Goal: Task Accomplishment & Management: Manage account settings

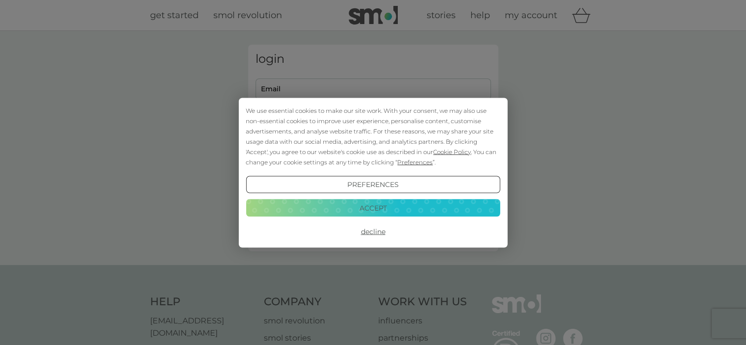
click at [332, 208] on button "Accept" at bounding box center [373, 208] width 254 height 18
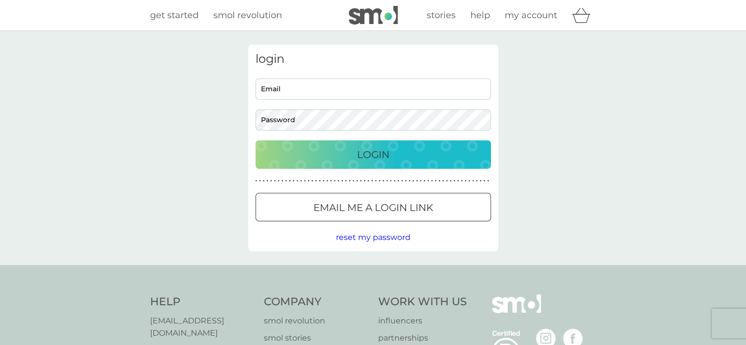
click at [292, 87] on input "Email" at bounding box center [372, 88] width 235 height 21
click at [320, 201] on p "Email me a login link" at bounding box center [373, 208] width 120 height 16
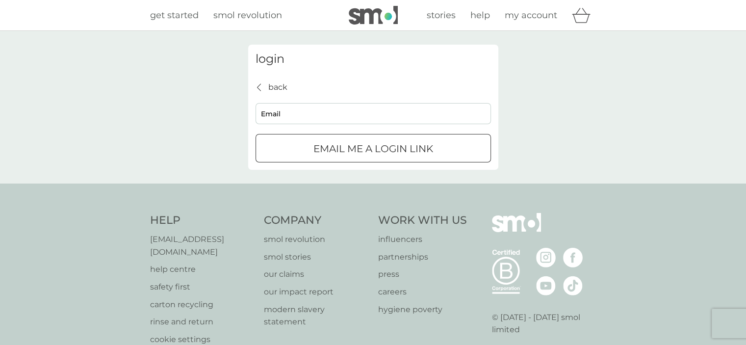
click at [279, 108] on input "Email" at bounding box center [372, 113] width 235 height 21
type input "lewisharrower@msn.com"
click button "Email me a login link" at bounding box center [372, 148] width 235 height 28
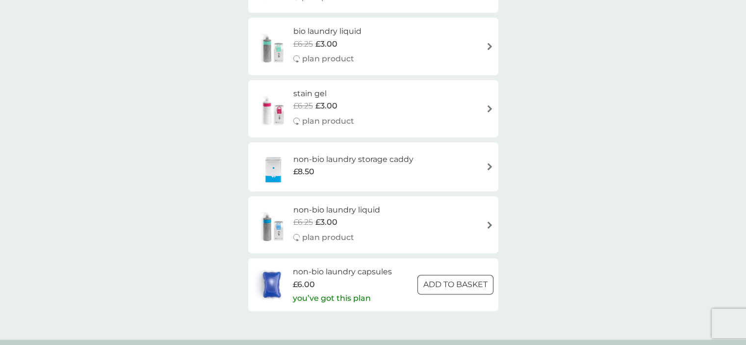
scroll to position [441, 0]
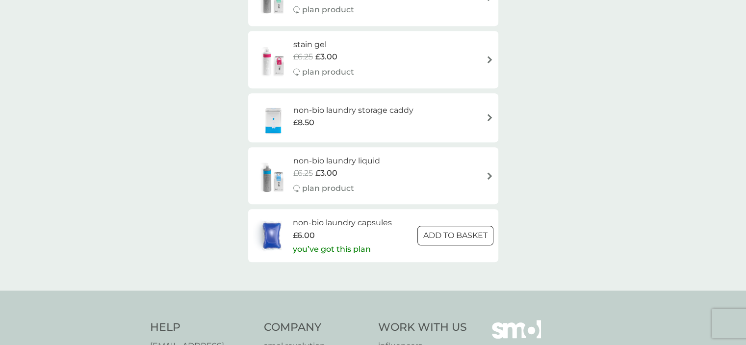
click at [455, 237] on div at bounding box center [454, 235] width 35 height 10
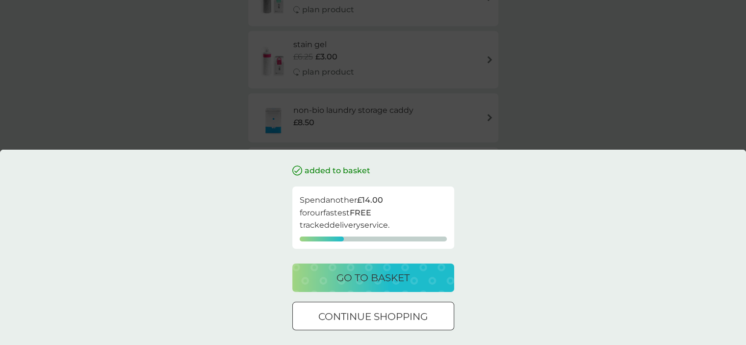
click at [390, 314] on div at bounding box center [372, 316] width 35 height 10
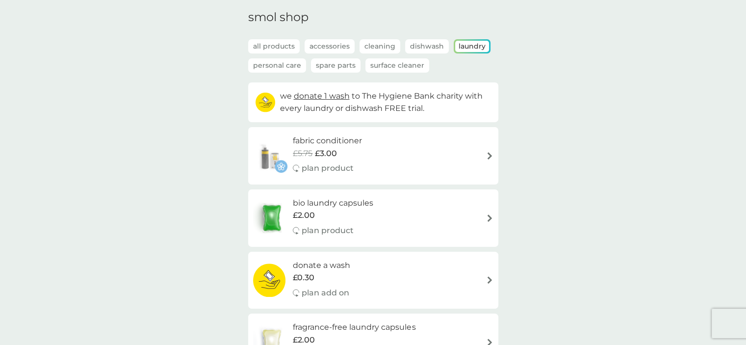
scroll to position [0, 0]
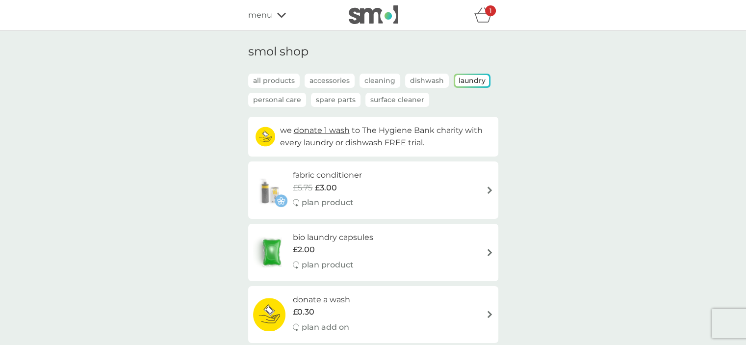
click at [367, 84] on p "Cleaning" at bounding box center [379, 81] width 41 height 14
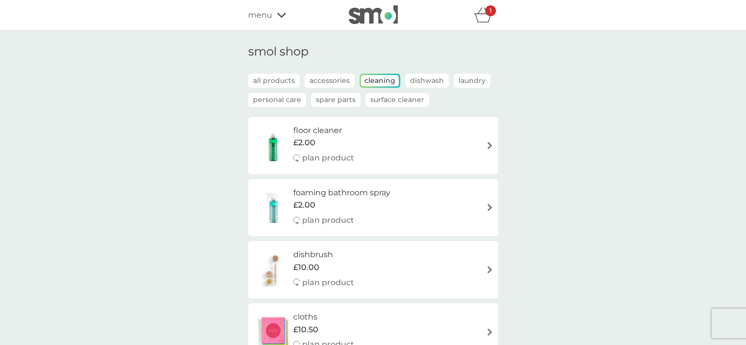
click at [427, 82] on p "Dishwash" at bounding box center [427, 81] width 44 height 14
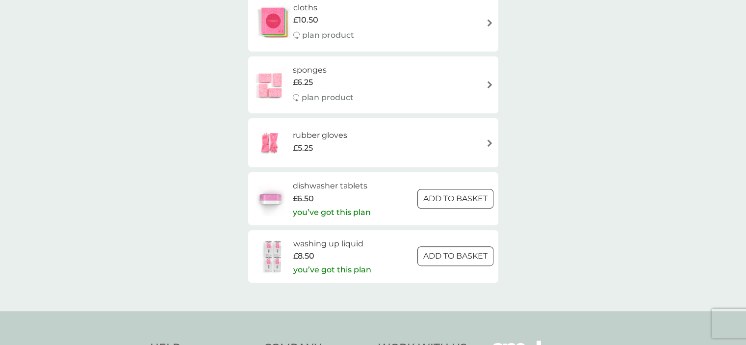
scroll to position [294, 0]
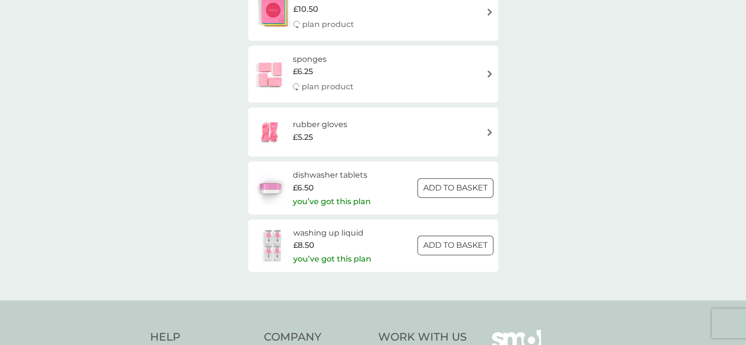
click at [459, 190] on div at bounding box center [454, 187] width 35 height 10
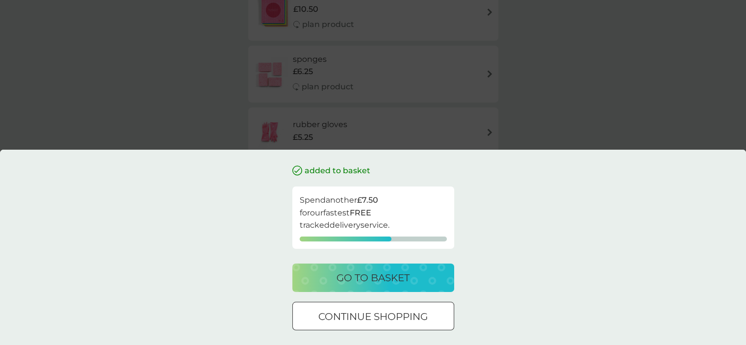
click at [341, 321] on p "continue shopping" at bounding box center [372, 316] width 109 height 16
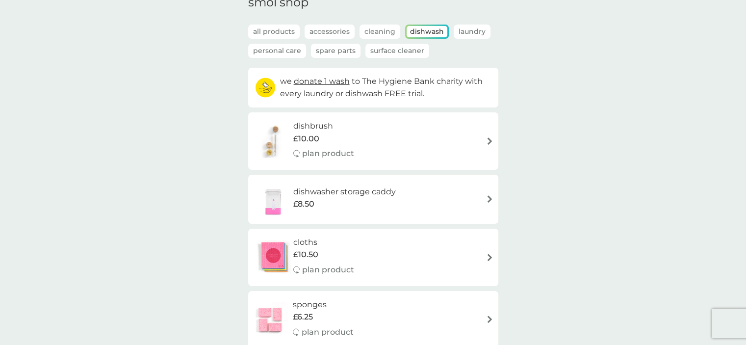
scroll to position [0, 0]
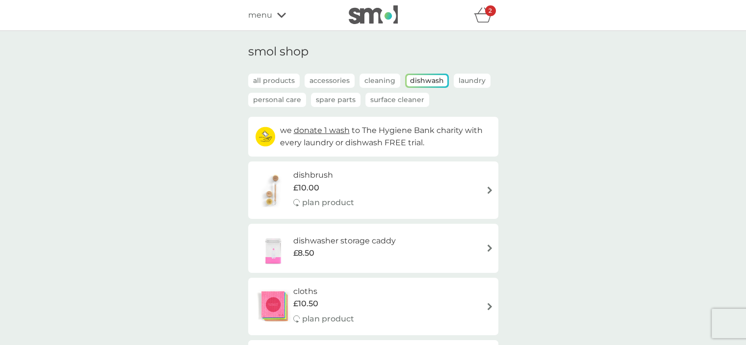
click at [275, 80] on p "all products" at bounding box center [273, 81] width 51 height 14
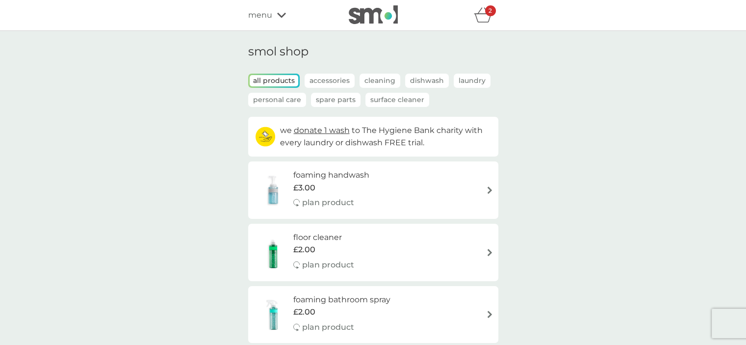
click at [483, 19] on icon "basket" at bounding box center [483, 14] width 19 height 15
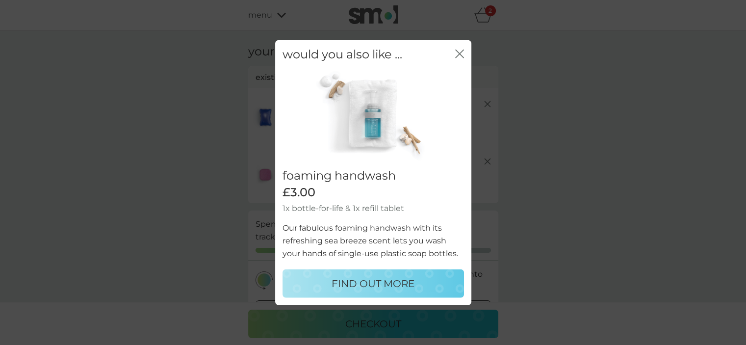
click at [463, 53] on icon "close" at bounding box center [459, 53] width 9 height 9
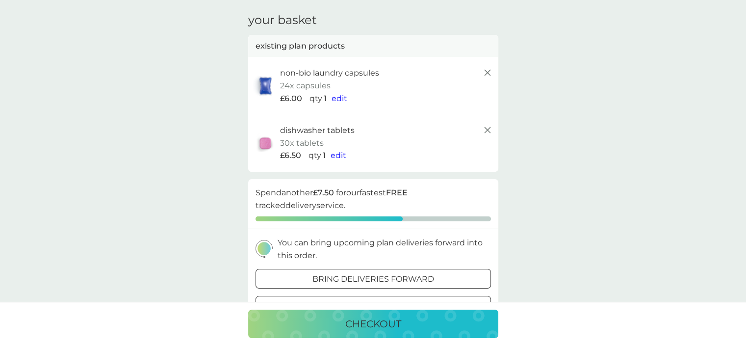
scroll to position [49, 0]
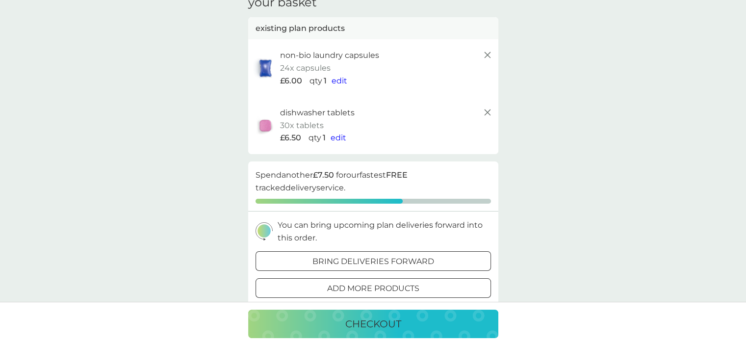
click at [312, 323] on div "checkout" at bounding box center [373, 324] width 230 height 16
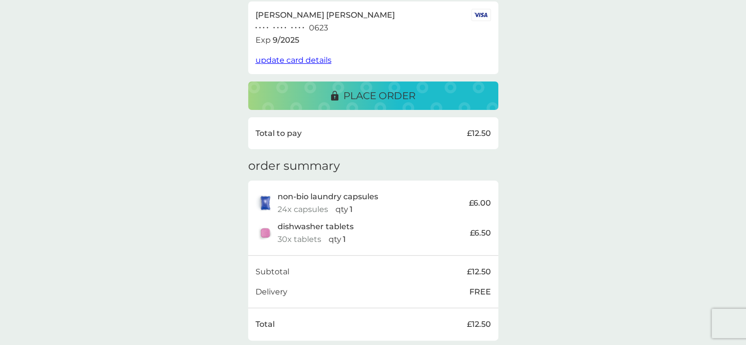
scroll to position [170, 0]
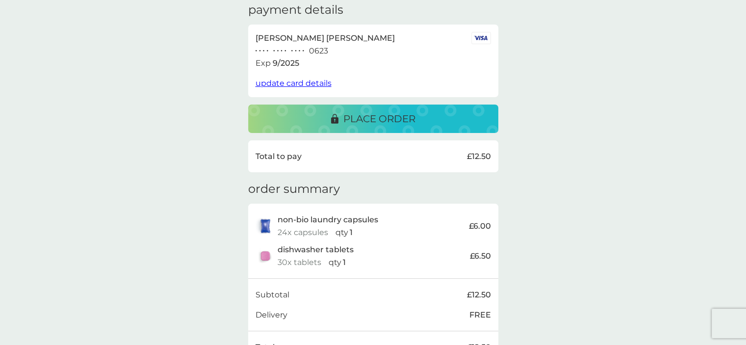
click at [324, 122] on div "place order" at bounding box center [373, 119] width 230 height 16
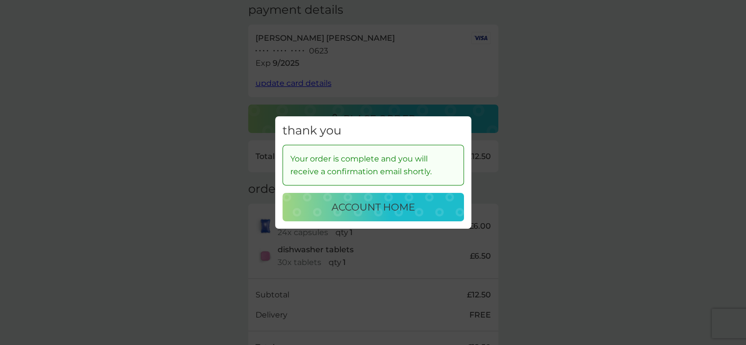
click at [413, 215] on p "account home" at bounding box center [372, 207] width 83 height 16
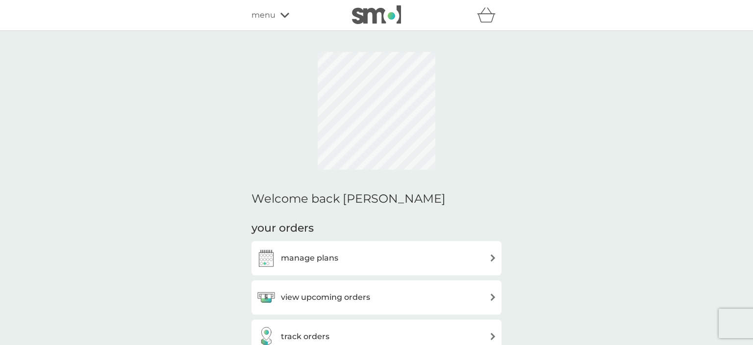
click at [325, 252] on h3 "manage plans" at bounding box center [309, 258] width 57 height 13
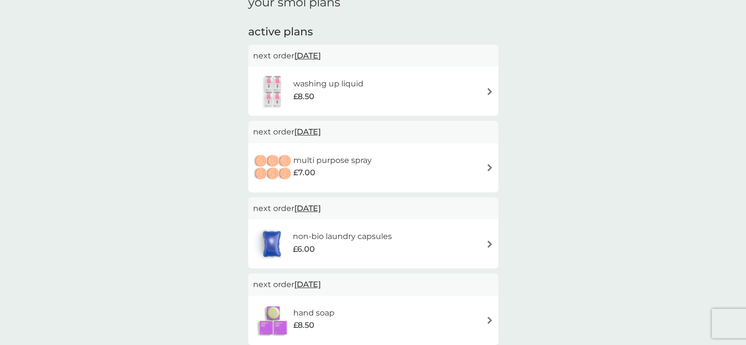
click at [487, 170] on img at bounding box center [489, 167] width 7 height 7
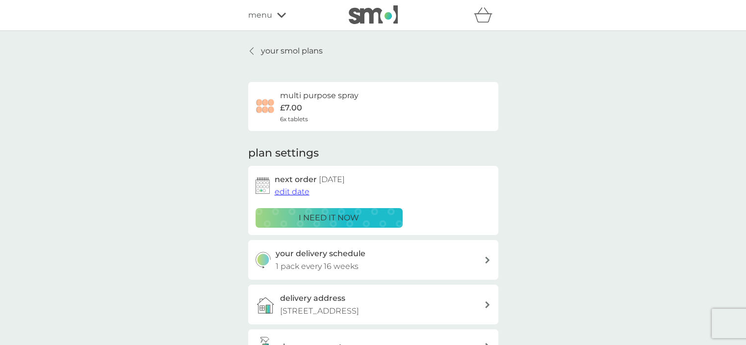
scroll to position [49, 0]
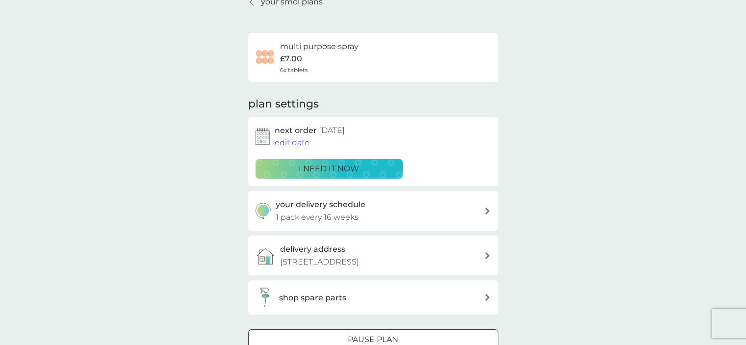
click at [290, 138] on span "edit date" at bounding box center [292, 142] width 35 height 9
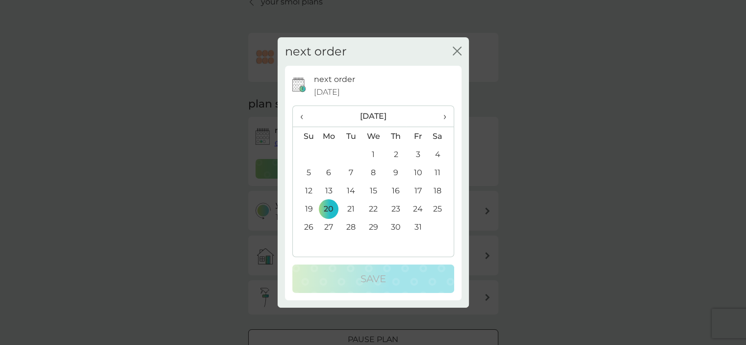
click at [462, 50] on div "next order close" at bounding box center [373, 51] width 191 height 29
click at [461, 47] on div "next order close" at bounding box center [373, 51] width 191 height 29
click at [459, 43] on div "next order close" at bounding box center [373, 51] width 191 height 29
click at [457, 51] on icon "close" at bounding box center [459, 51] width 4 height 8
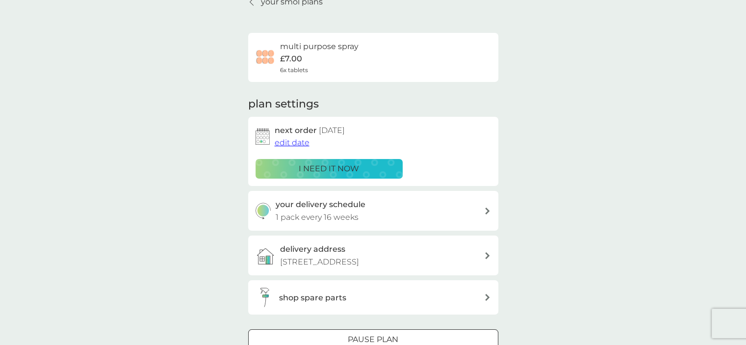
click at [452, 152] on div "next order 20 Oct 2025 edit date i need it now" at bounding box center [372, 151] width 235 height 54
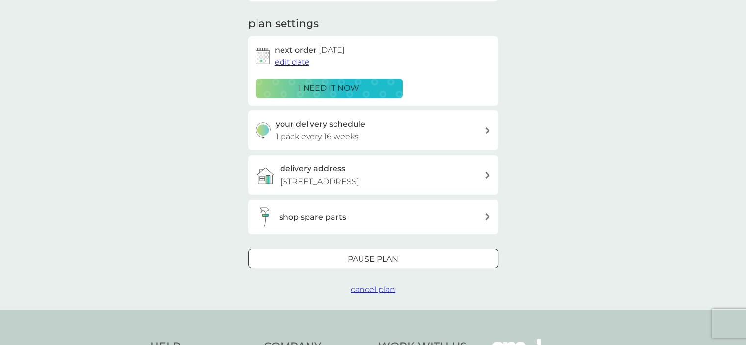
scroll to position [147, 0]
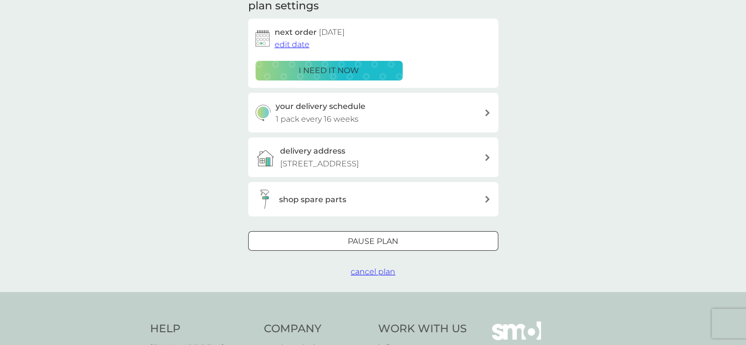
click at [379, 247] on div at bounding box center [372, 241] width 35 height 10
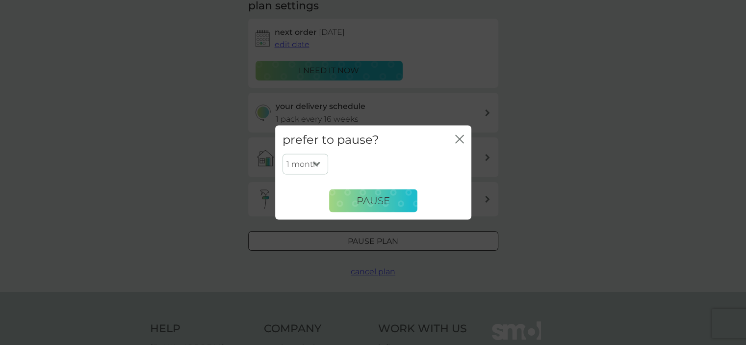
click at [315, 160] on select "1 month 2 months 3 months 4 months 5 months 6 months" at bounding box center [305, 164] width 46 height 21
select select "6"
click at [282, 154] on select "1 month 2 months 3 months 4 months 5 months 6 months" at bounding box center [305, 164] width 46 height 21
click at [370, 199] on span "Pause" at bounding box center [372, 201] width 33 height 12
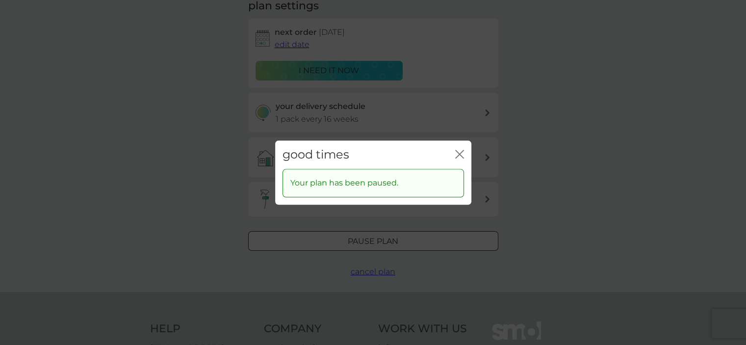
click at [462, 156] on icon "close" at bounding box center [459, 154] width 9 height 9
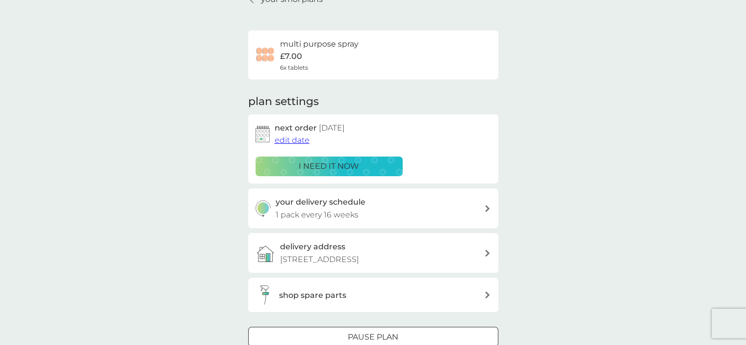
scroll to position [0, 0]
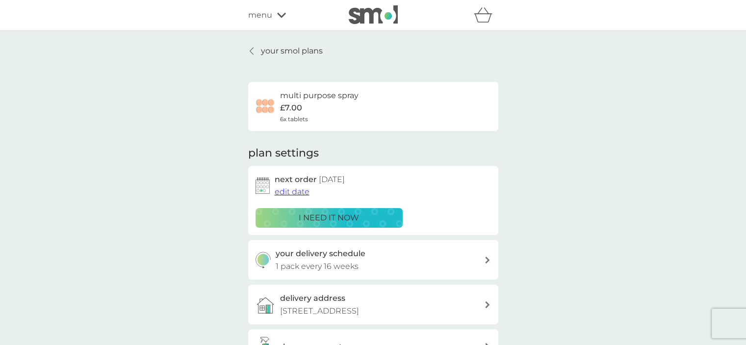
click at [271, 45] on p "your smol plans" at bounding box center [292, 51] width 62 height 13
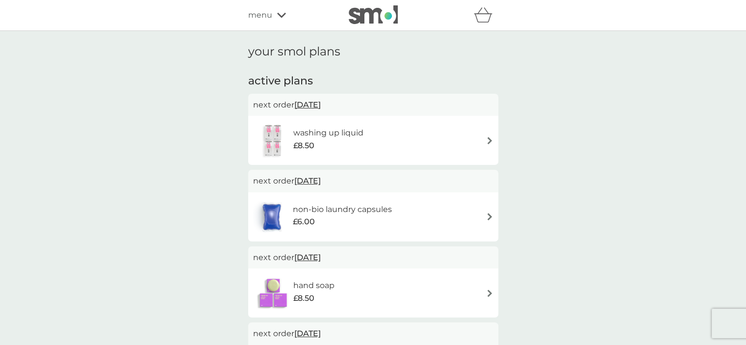
click at [484, 136] on div "washing up liquid £8.50" at bounding box center [373, 140] width 240 height 34
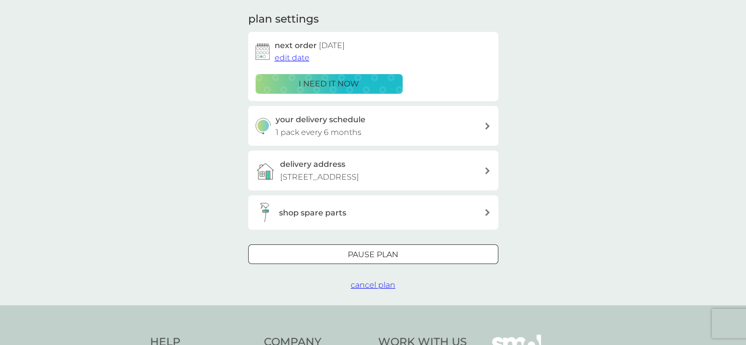
scroll to position [147, 0]
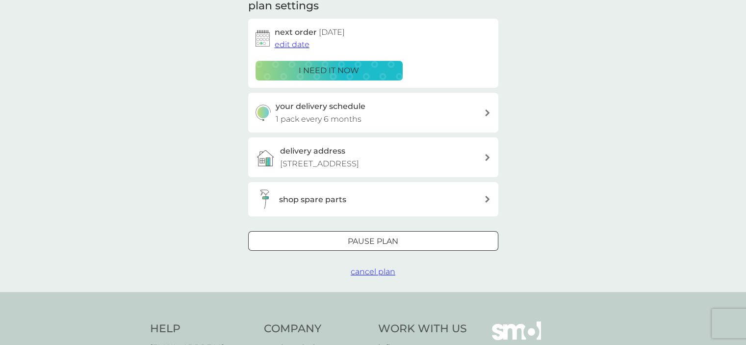
click at [373, 242] on div at bounding box center [372, 240] width 3 height 3
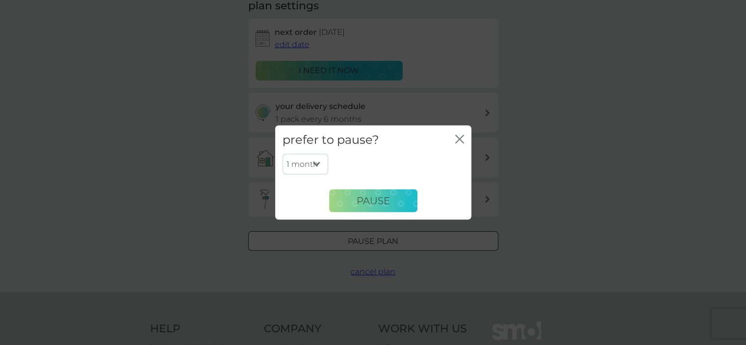
click at [318, 160] on select "1 month 2 months 3 months 4 months 5 months 6 months" at bounding box center [305, 164] width 46 height 21
select select "6"
click at [282, 154] on select "1 month 2 months 3 months 4 months 5 months 6 months" at bounding box center [305, 164] width 46 height 21
click at [370, 204] on span "Pause" at bounding box center [372, 201] width 33 height 12
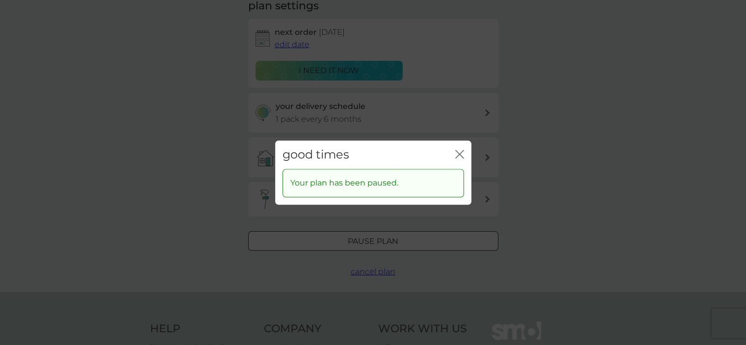
click at [462, 156] on icon "close" at bounding box center [461, 154] width 4 height 8
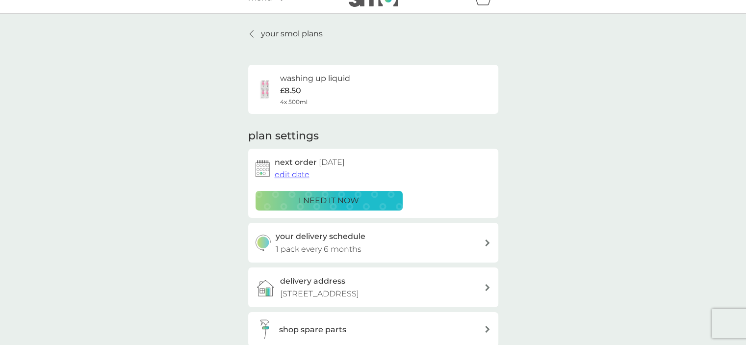
scroll to position [0, 0]
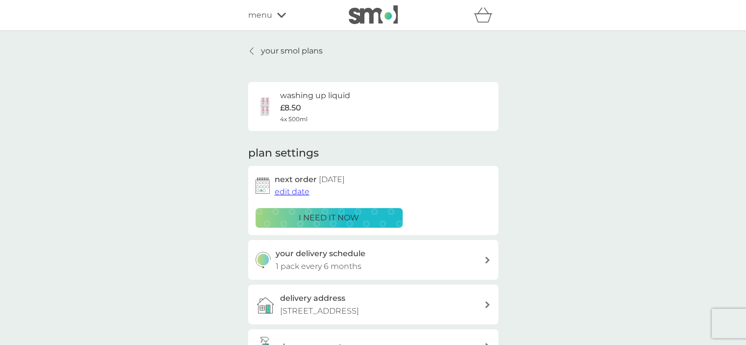
click at [289, 50] on p "your smol plans" at bounding box center [292, 51] width 62 height 13
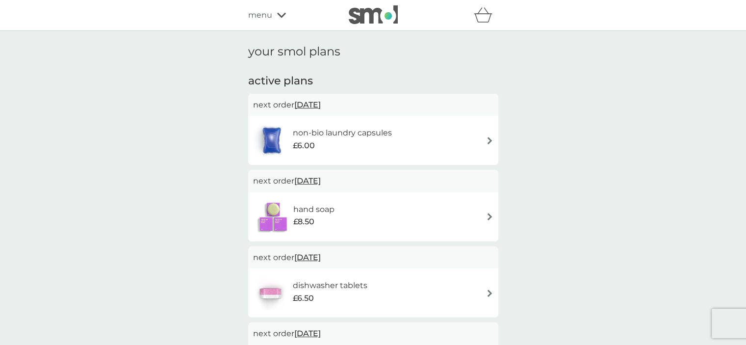
click at [484, 135] on div "non-bio laundry capsules £6.00" at bounding box center [373, 140] width 240 height 34
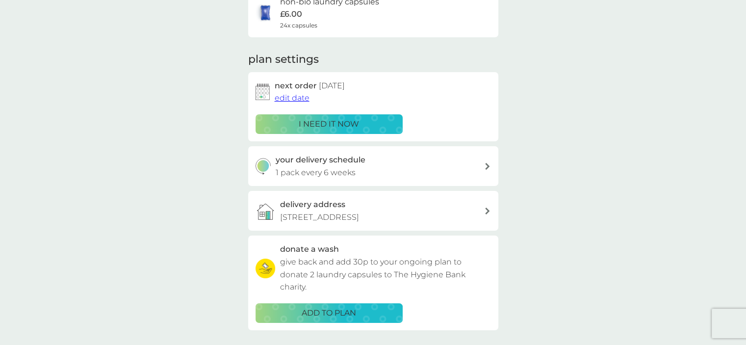
scroll to position [147, 0]
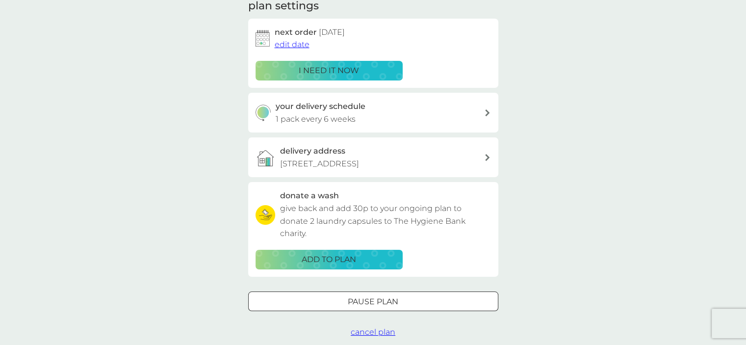
click at [361, 306] on div at bounding box center [372, 301] width 35 height 10
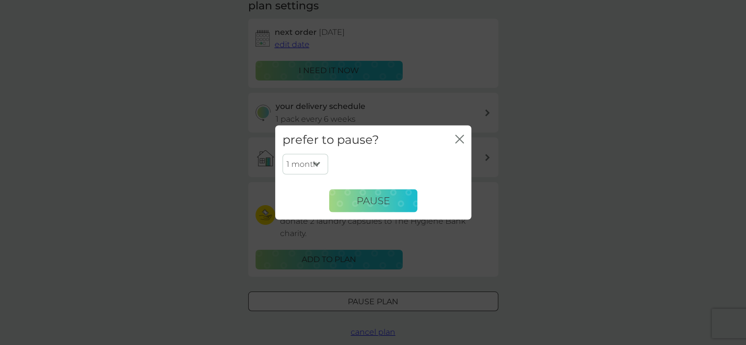
drag, startPoint x: 310, startPoint y: 164, endPoint x: 310, endPoint y: 172, distance: 7.8
click at [310, 164] on select "1 month 2 months 3 months 4 months 5 months 6 months" at bounding box center [305, 164] width 46 height 21
select select "6"
click at [282, 154] on select "1 month 2 months 3 months 4 months 5 months 6 months" at bounding box center [305, 164] width 46 height 21
click at [365, 204] on span "Pause" at bounding box center [372, 201] width 33 height 12
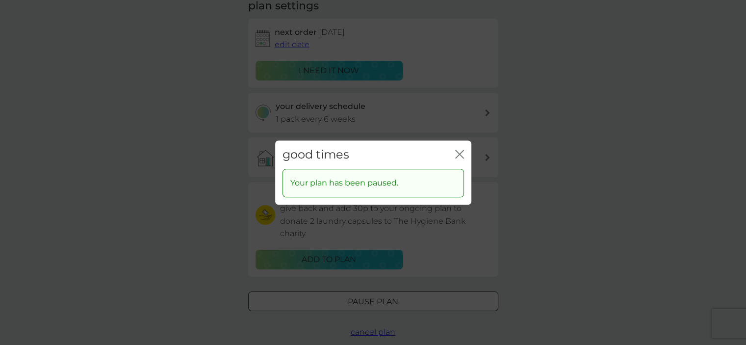
click at [461, 152] on icon "close" at bounding box center [461, 154] width 4 height 8
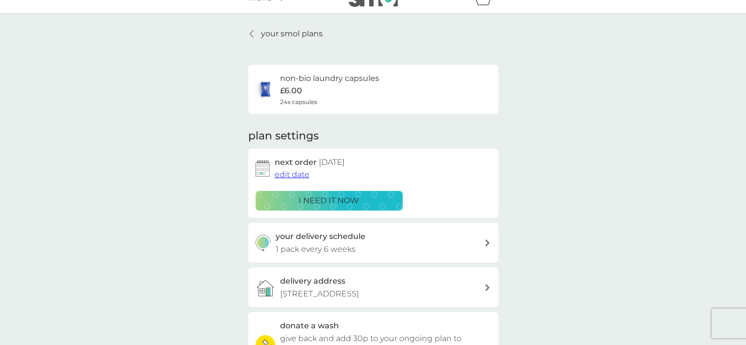
scroll to position [0, 0]
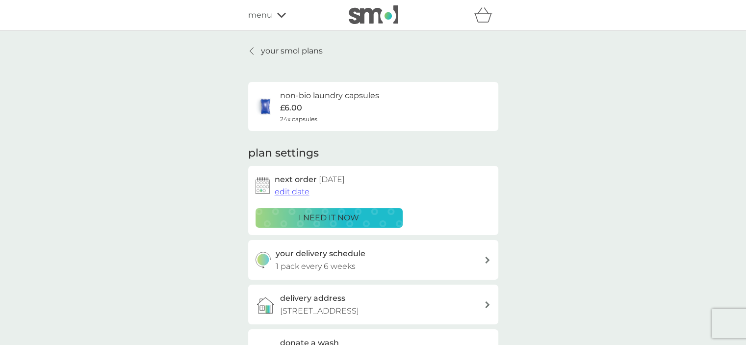
click at [266, 47] on p "your smol plans" at bounding box center [292, 51] width 62 height 13
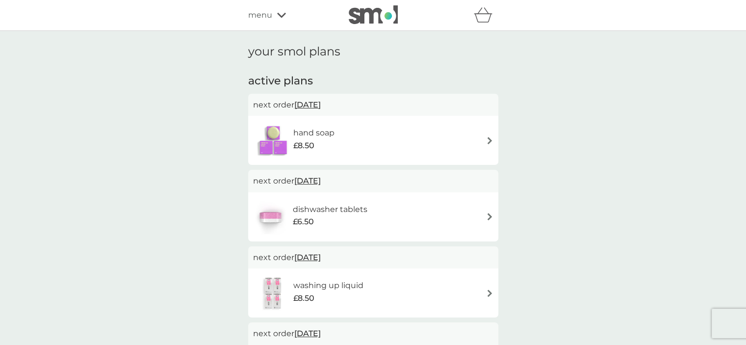
click at [487, 138] on img at bounding box center [489, 140] width 7 height 7
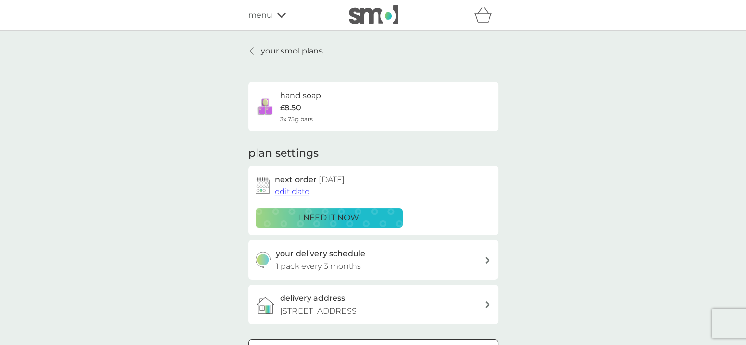
scroll to position [196, 0]
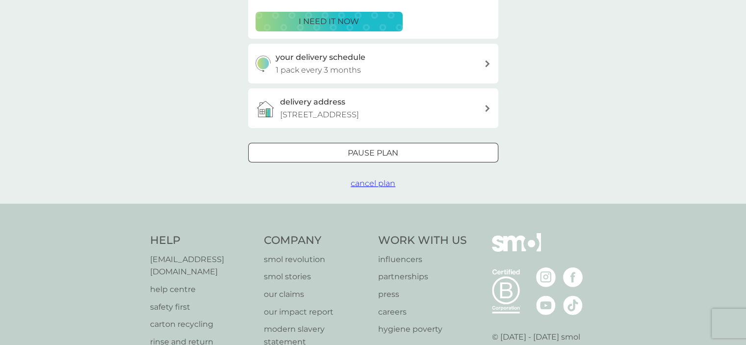
click at [317, 158] on button "Pause plan" at bounding box center [373, 153] width 250 height 20
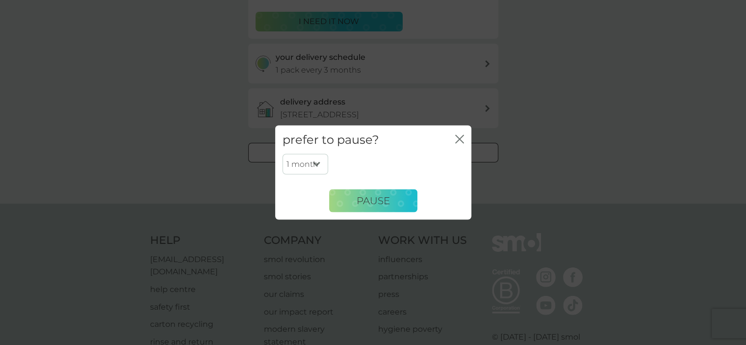
drag, startPoint x: 317, startPoint y: 167, endPoint x: 317, endPoint y: 172, distance: 5.4
click at [317, 167] on select "1 month 2 months 3 months 4 months 5 months 6 months" at bounding box center [305, 164] width 46 height 21
select select "6"
click at [282, 154] on select "1 month 2 months 3 months 4 months 5 months 6 months" at bounding box center [305, 164] width 46 height 21
click at [362, 202] on span "Pause" at bounding box center [372, 201] width 33 height 12
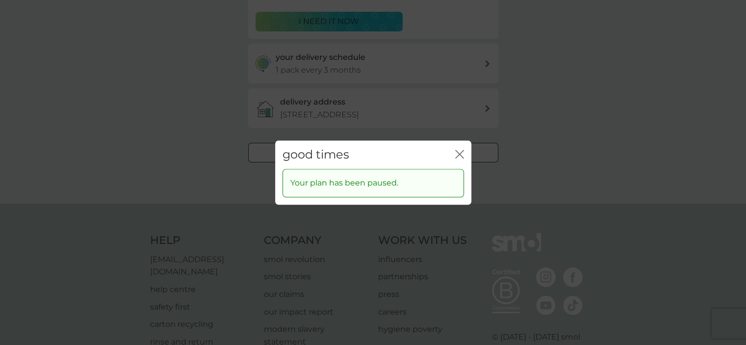
click at [461, 154] on icon "close" at bounding box center [459, 154] width 9 height 9
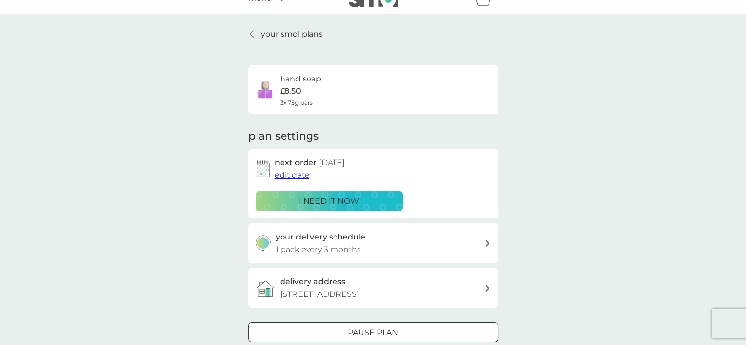
scroll to position [0, 0]
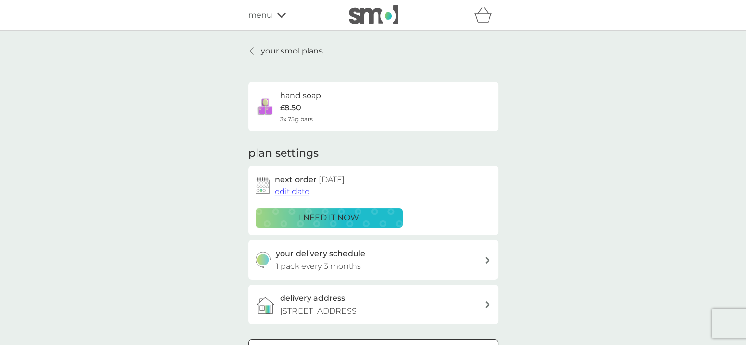
click at [253, 49] on icon at bounding box center [252, 51] width 4 height 8
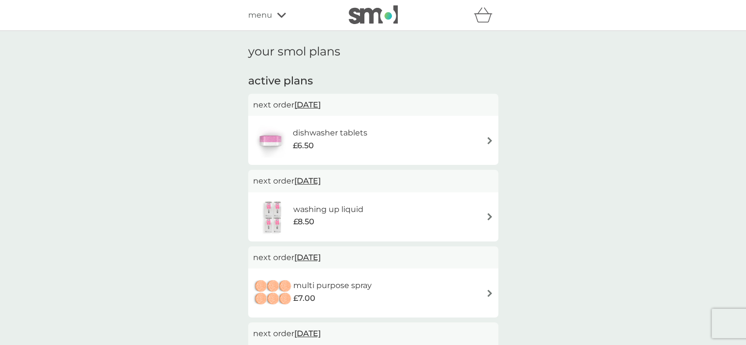
click at [257, 21] on span "menu" at bounding box center [260, 15] width 24 height 13
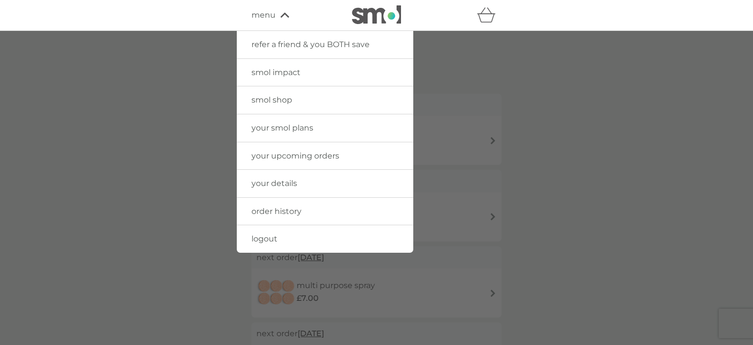
click at [294, 205] on link "order history" at bounding box center [325, 211] width 177 height 27
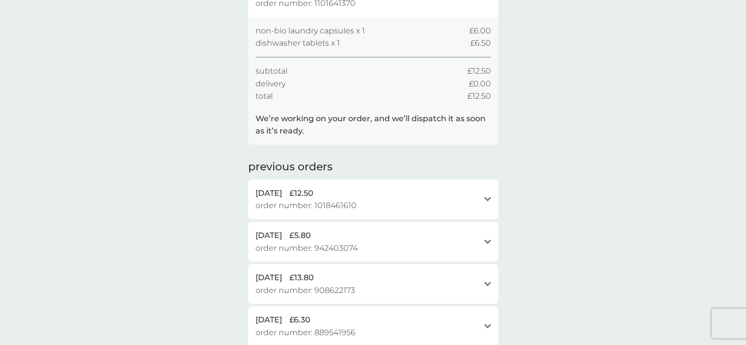
scroll to position [147, 0]
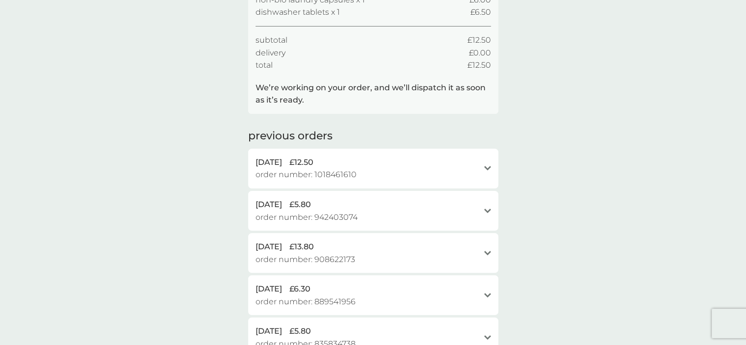
click at [429, 167] on div "5 Jun 2025 £12.50" at bounding box center [367, 162] width 224 height 13
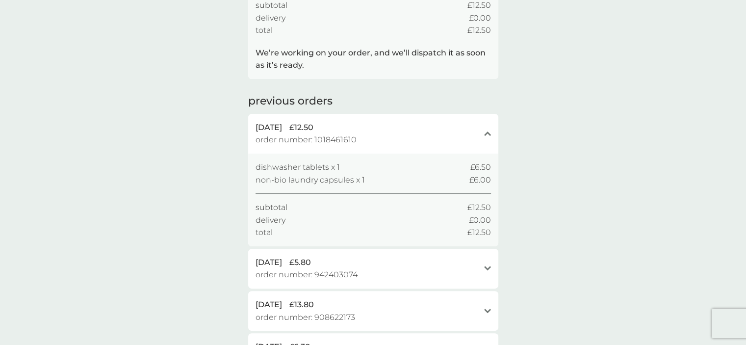
scroll to position [196, 0]
